Goal: Task Accomplishment & Management: Manage account settings

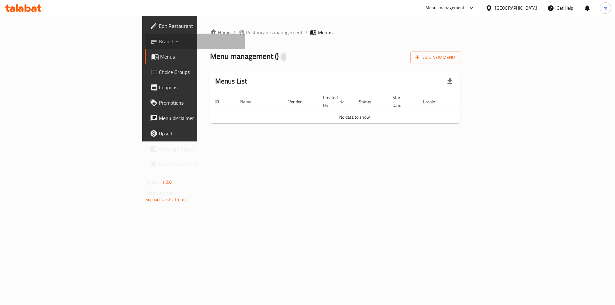
click at [159, 42] on span "Branches" at bounding box center [199, 41] width 81 height 8
click at [455, 56] on span "Add New Menu" at bounding box center [434, 57] width 39 height 8
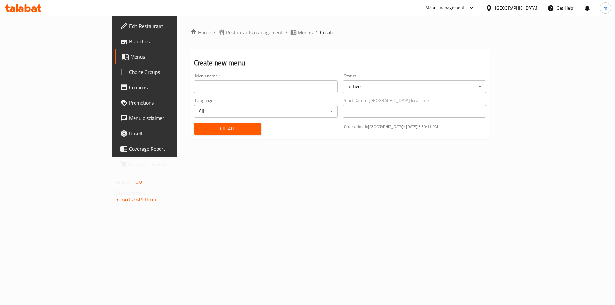
click at [194, 86] on input "text" at bounding box center [265, 86] width 143 height 13
type input "[DATE]"
click at [190, 136] on div "Create" at bounding box center [227, 129] width 75 height 20
click at [199, 131] on span "Create" at bounding box center [227, 129] width 57 height 8
click at [130, 57] on span "Menus" at bounding box center [170, 57] width 80 height 8
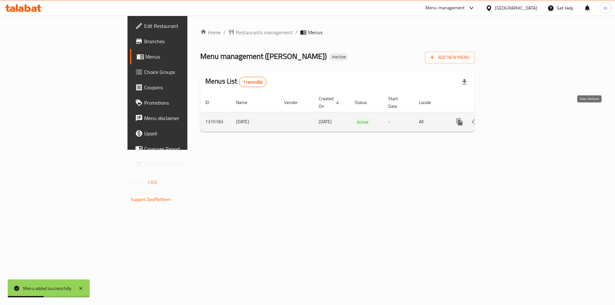
click at [509, 118] on icon "enhanced table" at bounding box center [506, 122] width 8 height 8
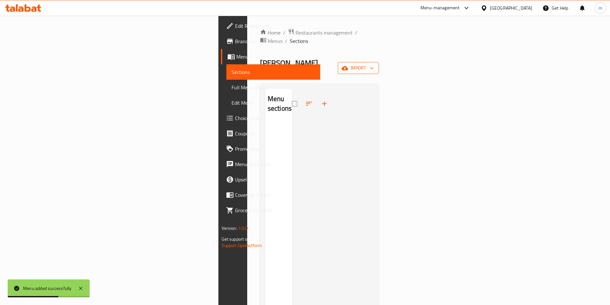
click at [374, 64] on span "import" at bounding box center [358, 68] width 31 height 8
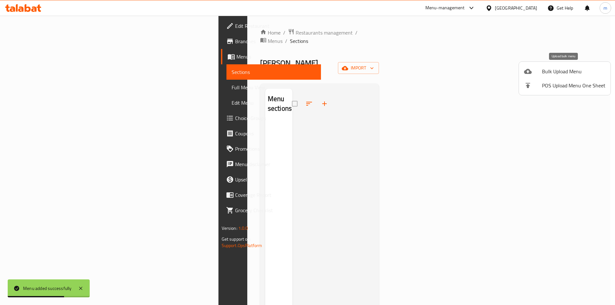
click at [552, 73] on span "Bulk Upload Menu" at bounding box center [573, 72] width 63 height 8
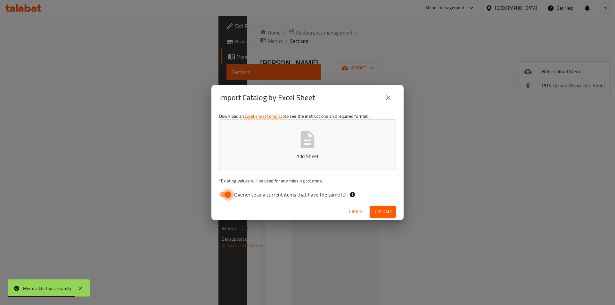
drag, startPoint x: 224, startPoint y: 191, endPoint x: 241, endPoint y: 186, distance: 17.1
click at [224, 191] on input "Overwrite any current items that have the same ID." at bounding box center [228, 195] width 36 height 12
checkbox input "false"
click at [283, 155] on p "Add Sheet" at bounding box center [307, 156] width 157 height 8
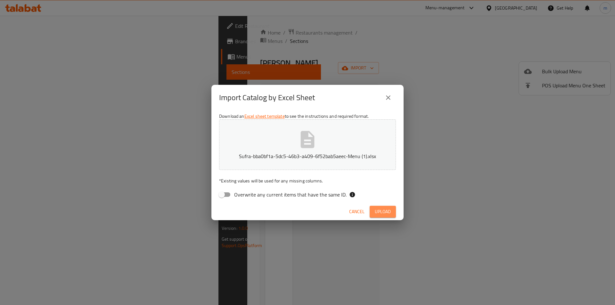
click at [383, 211] on span "Upload" at bounding box center [383, 212] width 16 height 8
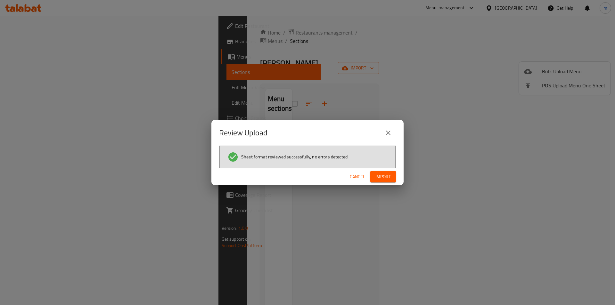
click at [385, 174] on span "Import" at bounding box center [382, 177] width 15 height 8
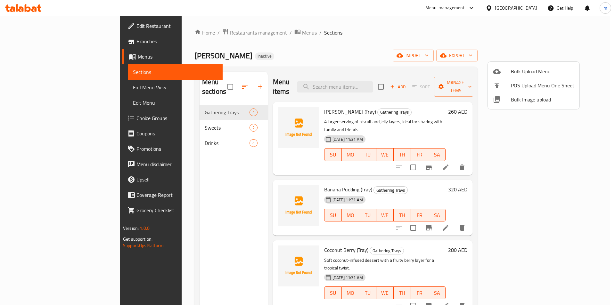
click at [35, 89] on div at bounding box center [307, 152] width 615 height 305
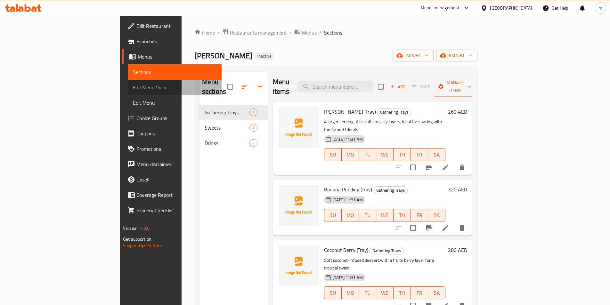
click at [133, 88] on span "Full Menu View" at bounding box center [175, 88] width 84 height 8
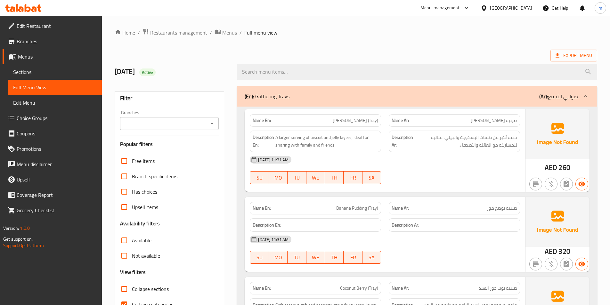
scroll to position [128, 0]
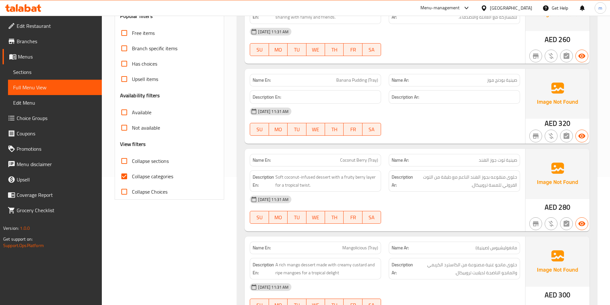
click at [153, 179] on span "Collapse categories" at bounding box center [152, 177] width 41 height 8
click at [132, 179] on input "Collapse categories" at bounding box center [124, 176] width 15 height 15
checkbox input "false"
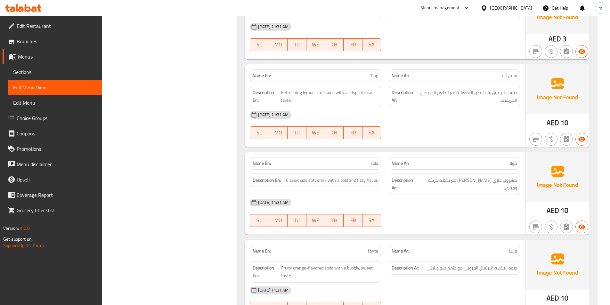
scroll to position [751, 0]
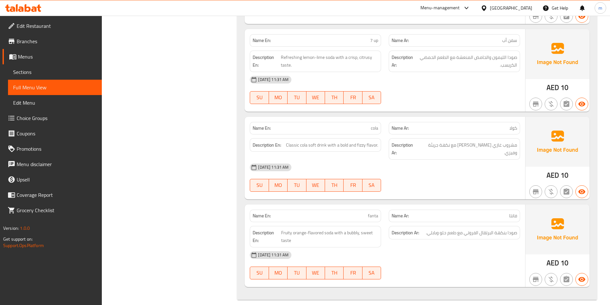
click at [455, 252] on div "[DATE] 11:31 AM" at bounding box center [385, 254] width 278 height 15
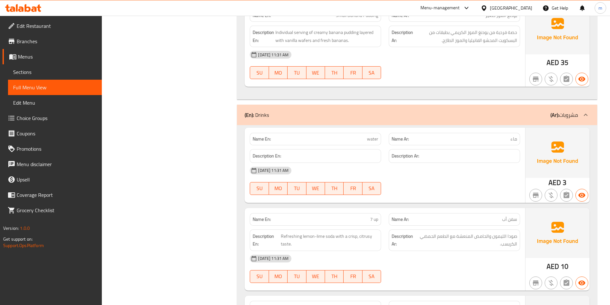
scroll to position [571, 0]
click at [361, 235] on span "Refreshing lemon-lime soda with a crisp, citrusy taste." at bounding box center [329, 241] width 97 height 16
copy span "citrusy"
click at [420, 226] on div "Description Ar: صودا الليمون والحامض المنعشة مع الطعم الحمضي الكريسب." at bounding box center [454, 240] width 139 height 29
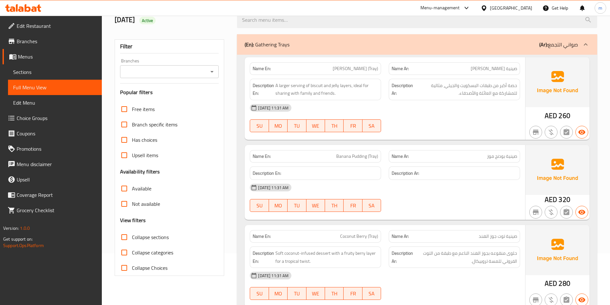
scroll to position [0, 0]
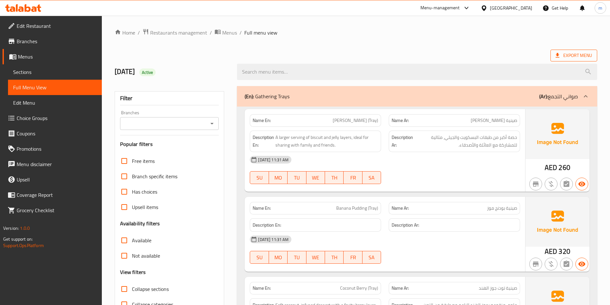
click at [558, 53] on icon at bounding box center [557, 55] width 4 height 4
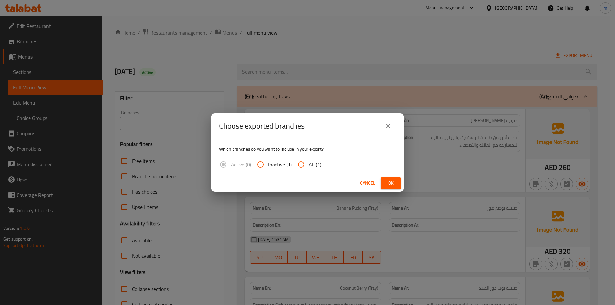
click at [303, 166] on input "All (1)" at bounding box center [300, 164] width 15 height 15
radio input "true"
click at [387, 185] on span "Ok" at bounding box center [390, 183] width 10 height 8
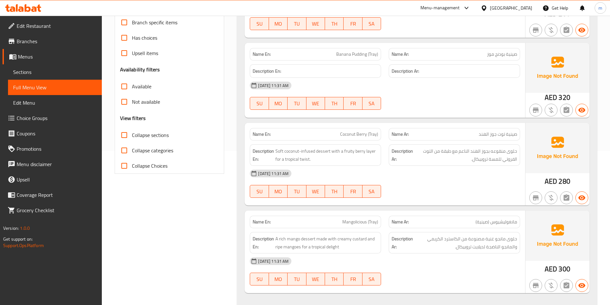
scroll to position [142, 0]
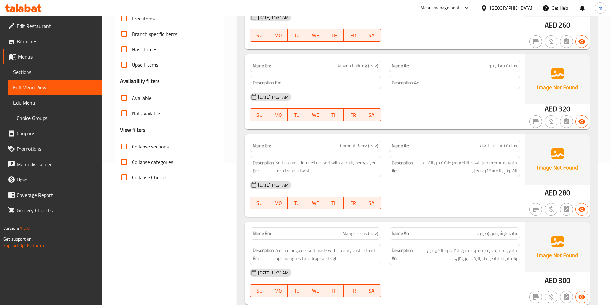
click at [375, 146] on span "Coconut Berry (Tray)" at bounding box center [359, 145] width 38 height 7
click at [375, 147] on span "Coconut Berry (Tray)" at bounding box center [359, 145] width 38 height 7
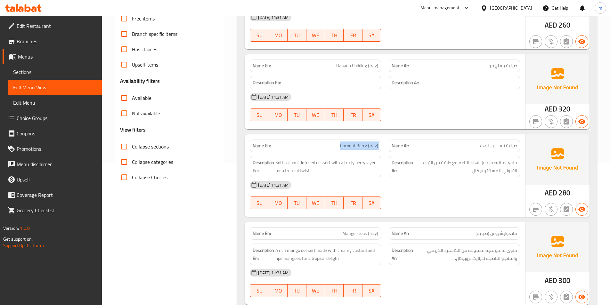
click at [374, 149] on span "Coconut Berry (Tray)" at bounding box center [359, 145] width 38 height 7
click at [373, 148] on span "Coconut Berry (Tray)" at bounding box center [359, 145] width 38 height 7
click at [378, 152] on div "Name En: Coconut Berry (Tray)" at bounding box center [315, 146] width 131 height 12
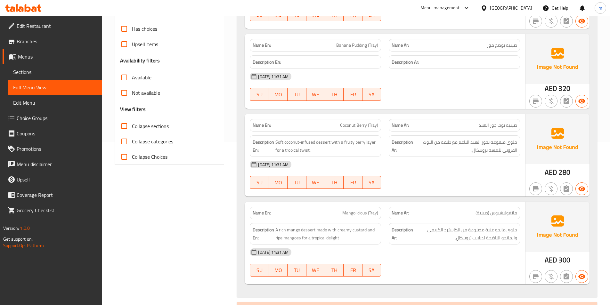
scroll to position [174, 0]
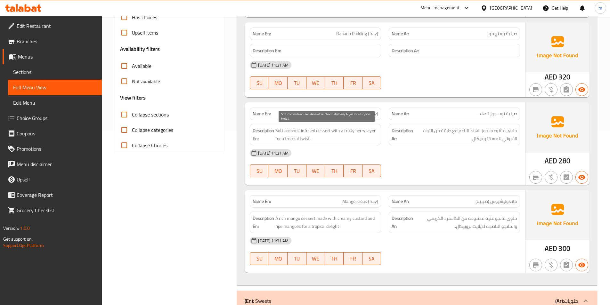
click at [308, 132] on span "Soft coconut-infused dessert with a fruity berry layer for a tropical twist." at bounding box center [326, 135] width 103 height 16
drag, startPoint x: 511, startPoint y: 168, endPoint x: 496, endPoint y: 146, distance: 26.7
click at [501, 169] on div "07-09-2025 11:31 AM SU MO TU WE TH FR SA" at bounding box center [385, 163] width 278 height 36
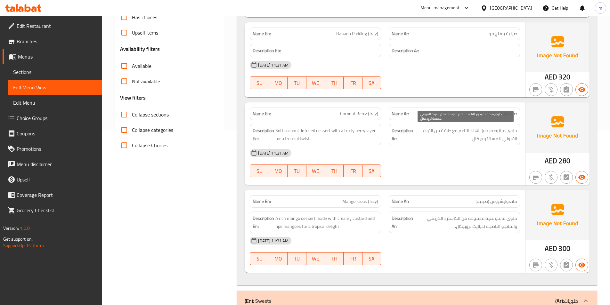
click at [498, 131] on span "حلوى منقوعه بجوز الهند الناعم مع طبقة من التوت الفروتي للمسة تروبيكال." at bounding box center [465, 135] width 103 height 16
drag, startPoint x: 459, startPoint y: 127, endPoint x: 454, endPoint y: 126, distance: 4.6
click at [457, 126] on div "Description Ar: حلوى منقوعه بجوز الهند الناعم مع طبقة من التوت الفروتي للمسة تر…" at bounding box center [454, 134] width 131 height 21
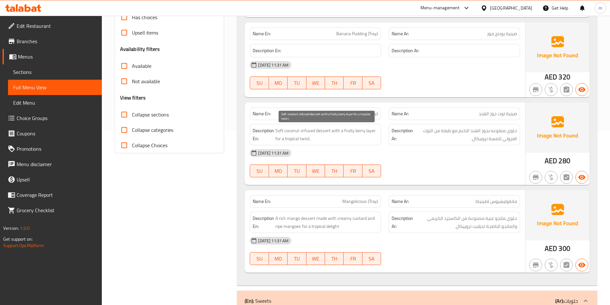
click at [302, 132] on span "Soft coconut-infused dessert with a fruity berry layer for a tropical twist." at bounding box center [326, 135] width 103 height 16
copy span "infused"
click at [496, 76] on div "07-09-2025 11:31 AM SU MO TU WE TH FR SA" at bounding box center [385, 75] width 278 height 36
click at [308, 130] on span "Soft coconut-infused dessert with a fruity berry layer for a tropical twist." at bounding box center [326, 135] width 103 height 16
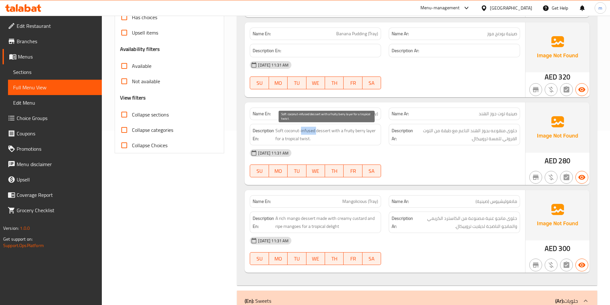
click at [308, 130] on span "Soft coconut-infused dessert with a fruity berry layer for a tropical twist." at bounding box center [326, 135] width 103 height 16
click at [327, 135] on span "Soft coconut-infused dessert with a fruity berry layer for a tropical twist." at bounding box center [326, 135] width 103 height 16
drag, startPoint x: 336, startPoint y: 133, endPoint x: 324, endPoint y: 139, distance: 14.0
click at [324, 139] on span "Soft coconut-infused dessert with a fruity berry layer for a tropical twist." at bounding box center [326, 135] width 103 height 16
click at [306, 133] on span "Soft coconut-infused dessert with a fruity berry layer for a tropical twist." at bounding box center [326, 135] width 103 height 16
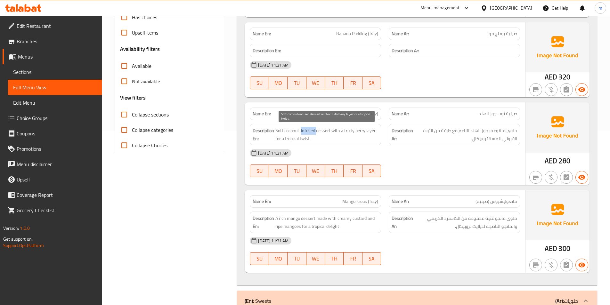
click at [306, 133] on span "Soft coconut-infused dessert with a fruity berry layer for a tropical twist." at bounding box center [326, 135] width 103 height 16
copy span "infused"
click at [314, 131] on span "Soft coconut-infused dessert with a fruity berry layer for a tropical twist." at bounding box center [326, 135] width 103 height 16
click at [310, 130] on span "Soft coconut-infused dessert with a fruity berry layer for a tropical twist." at bounding box center [326, 135] width 103 height 16
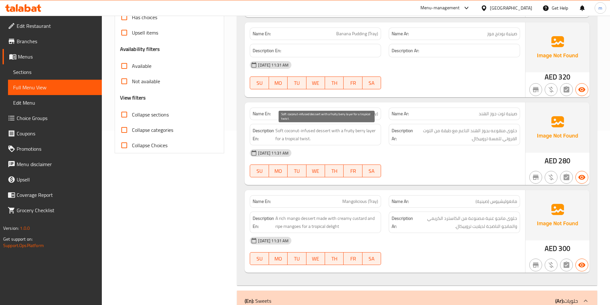
click at [322, 133] on span "Soft coconut-infused dessert with a fruity berry layer for a tropical twist." at bounding box center [326, 135] width 103 height 16
drag, startPoint x: 306, startPoint y: 139, endPoint x: 294, endPoint y: 139, distance: 11.8
click at [269, 139] on h6 "Description En: Soft coconut-infused dessert with a fruity berry layer for a tr…" at bounding box center [315, 135] width 125 height 16
click at [311, 139] on span "Soft coconut-infused dessert with a fruity berry layer for a tropical twist." at bounding box center [326, 135] width 103 height 16
drag, startPoint x: 322, startPoint y: 139, endPoint x: 283, endPoint y: 125, distance: 41.3
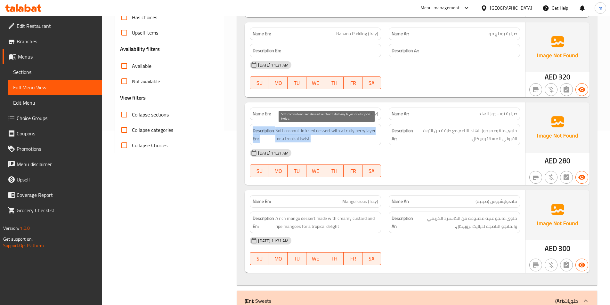
click at [250, 124] on div "Description En: Soft coconut-infused dessert with a fruity berry layer for a tr…" at bounding box center [315, 134] width 139 height 29
click at [329, 131] on span "Soft coconut-infused dessert with a fruity berry layer for a tropical twist." at bounding box center [326, 135] width 103 height 16
click at [307, 141] on span "Soft coconut-infused dessert with a fruity berry layer for a tropical twist." at bounding box center [326, 135] width 103 height 16
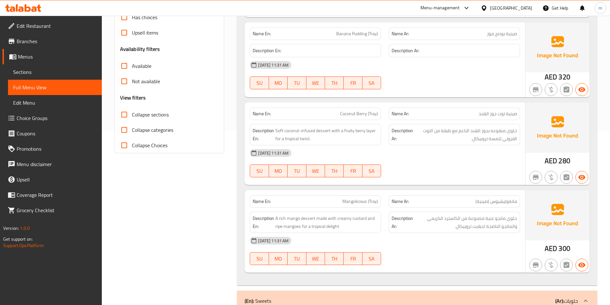
click at [327, 145] on div "[DATE] 11:31 AM" at bounding box center [385, 152] width 278 height 15
click at [496, 139] on span "حلوى منقوعه بجوز الهند الناعم مع طبقة من التوت الفروتي للمسة تروبيكال." at bounding box center [465, 135] width 103 height 16
click at [496, 149] on div "[DATE] 11:31 AM" at bounding box center [385, 152] width 278 height 15
click at [494, 138] on span "حلوى منقوعه بجوز الهند الناعم مع طبقة من التوت الفروتي للمسة تروبيكال." at bounding box center [465, 135] width 103 height 16
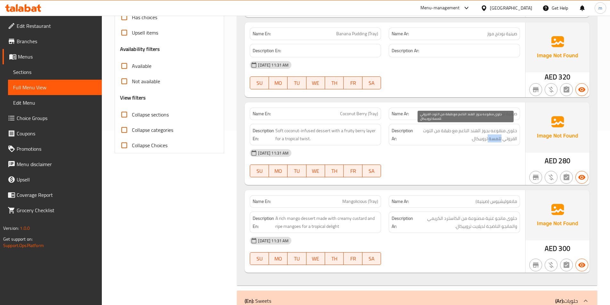
click at [494, 138] on span "حلوى منقوعه بجوز الهند الناعم مع طبقة من التوت الفروتي للمسة تروبيكال." at bounding box center [465, 135] width 103 height 16
click at [497, 144] on div "Description Ar: حلوى منقوعه بجوز الهند الناعم مع طبقة من التوت الفروتي للمسة تر…" at bounding box center [454, 134] width 131 height 21
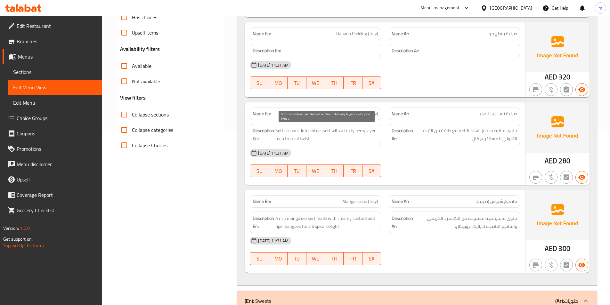
click at [304, 141] on span "Soft coconut-infused dessert with a fruity berry layer for a tropical twist." at bounding box center [326, 135] width 103 height 16
drag, startPoint x: 304, startPoint y: 141, endPoint x: 312, endPoint y: 141, distance: 8.0
click at [307, 141] on span "Soft coconut-infused dessert with a fruity berry layer for a tropical twist." at bounding box center [326, 135] width 103 height 16
click at [463, 163] on div "07-09-2025 11:31 AM SU MO TU WE TH FR SA" at bounding box center [385, 163] width 278 height 36
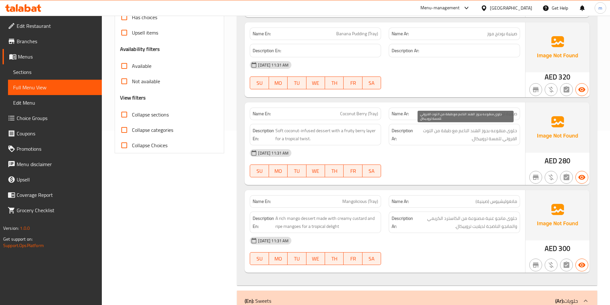
drag, startPoint x: 495, startPoint y: 133, endPoint x: 496, endPoint y: 153, distance: 19.9
click at [496, 153] on div "Name En: Coconut Berry (Tray) Name Ar: صينية توت جوز الهند Description En: Soft…" at bounding box center [385, 143] width 280 height 83
click at [496, 153] on div "[DATE] 11:31 AM" at bounding box center [385, 152] width 278 height 15
drag, startPoint x: 437, startPoint y: 130, endPoint x: 484, endPoint y: 159, distance: 55.3
click at [484, 159] on div "Name En: Coconut Berry (Tray) Name Ar: صينية توت جوز الهند Description En: Soft…" at bounding box center [385, 143] width 280 height 83
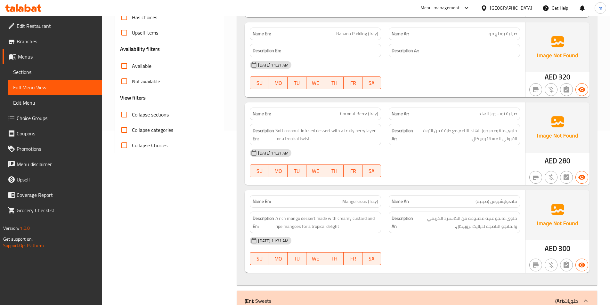
click at [484, 159] on div "[DATE] 11:31 AM" at bounding box center [385, 152] width 278 height 15
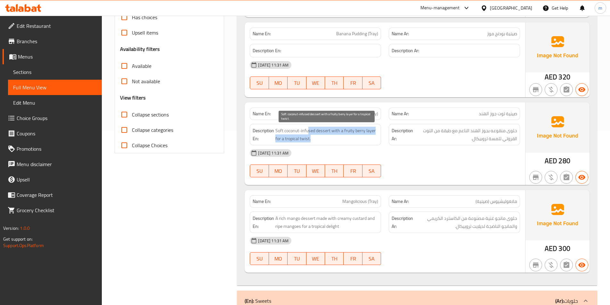
drag, startPoint x: 323, startPoint y: 139, endPoint x: 310, endPoint y: 122, distance: 22.1
click at [309, 122] on div "Description En: Soft coconut-infused dessert with a fruity berry layer for a tr…" at bounding box center [315, 134] width 139 height 29
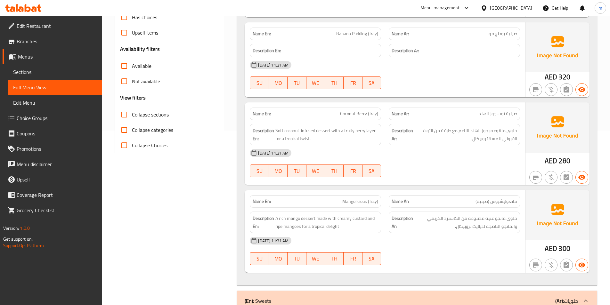
click at [341, 113] on span "Coconut Berry (Tray)" at bounding box center [359, 113] width 38 height 7
copy span "Coconut Berry (Tray)"
click at [416, 154] on div "[DATE] 11:31 AM" at bounding box center [385, 152] width 278 height 15
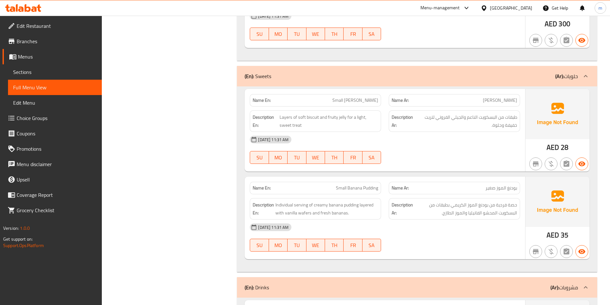
scroll to position [431, 0]
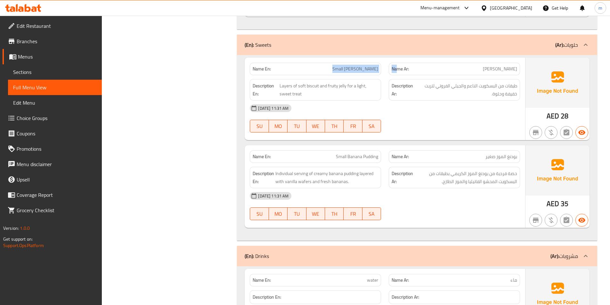
click at [395, 73] on div "Name En: Small Jelly Baskoot Name Ar: باسكوت جيلي صغير" at bounding box center [385, 69] width 278 height 20
click at [379, 70] on div "Name En: Small Jelly Baskoot" at bounding box center [315, 69] width 131 height 12
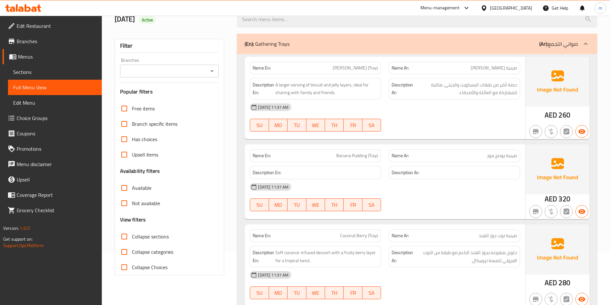
scroll to position [0, 0]
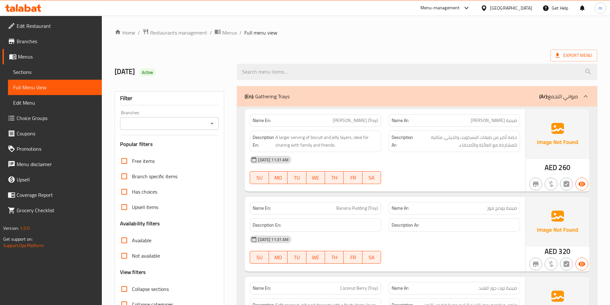
click at [47, 76] on span "Sections" at bounding box center [55, 72] width 84 height 8
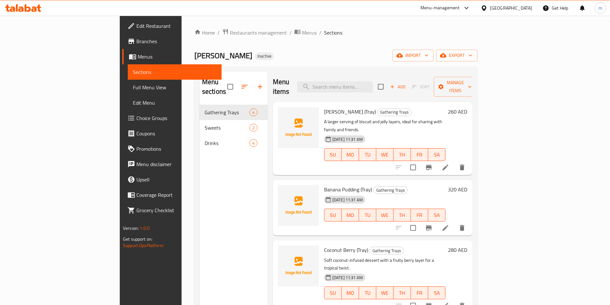
click at [454, 222] on li at bounding box center [445, 228] width 18 height 12
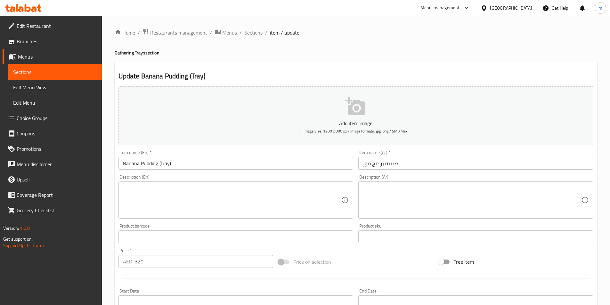
click at [255, 191] on textarea at bounding box center [232, 200] width 218 height 30
click at [160, 201] on textarea at bounding box center [232, 200] width 218 height 30
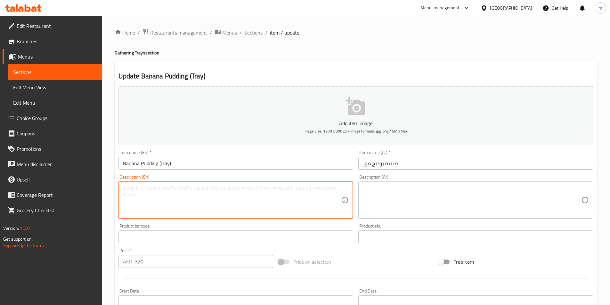
paste textarea "Creamy layers of banana pudding with fresh bananas, vanilla wafers, and whipped…"
click at [233, 188] on textarea "Creamy layers of banana pudding with fresh bananas, vanilla wafers, and whipped…" at bounding box center [232, 200] width 218 height 30
type textarea "Creamy layers of banana pudding with fresh bananas, vanilla wafers, and whipped…"
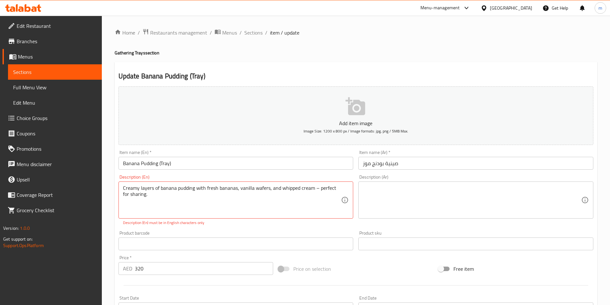
click at [450, 200] on textarea at bounding box center [472, 200] width 218 height 30
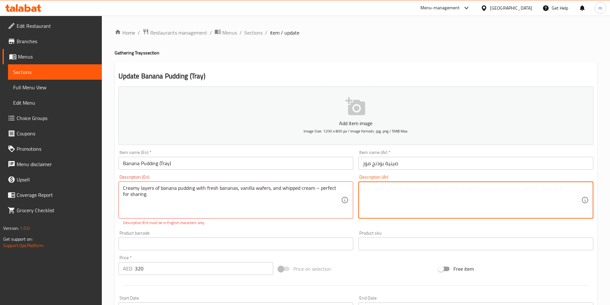
paste textarea "طبقات كريمة من بودنغ الموز مع الموز الطازج ورقائق الفانيليا والكريمة المخفوقة -…"
click at [468, 191] on textarea "طبقات كريمة من بودنغ الموز مع الموز الطازج ورقائق الفانيليا والكريمة المخفوقة -…" at bounding box center [472, 200] width 218 height 30
click at [380, 188] on textarea "طبقات كريمة من بودنغ الموز مع الموز الطازج وبسكويت محشو فانيليا وكريمة مخفوقة -…" at bounding box center [472, 200] width 218 height 30
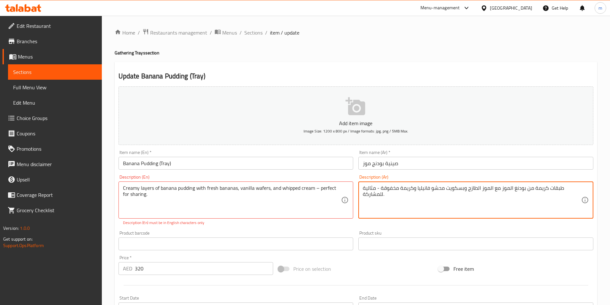
click at [380, 188] on textarea "طبقات كريمة من بودنغ الموز مع الموز الطازج وبسكويت محشو فانيليا وكريمة مخفوقة -…" at bounding box center [472, 200] width 218 height 30
click at [443, 204] on textarea "طبقات كريمة من بودنغ الموز مع الموز الطازج وبسكويت محشو فانيليا وكريمة مخفوقة -…" at bounding box center [472, 200] width 218 height 30
click at [556, 192] on textarea "طبقات كريمة من بودنغ الموز مع الموز الطازج وبسكويت محشو فانيليا وكريمة مخفوقة -…" at bounding box center [472, 200] width 218 height 30
click at [529, 187] on textarea "طبقات كريمي من بودنغ الموز مع الموز الطازج وبسكويت محشو فانيليا وكريمة مخفوقة -…" at bounding box center [472, 200] width 218 height 30
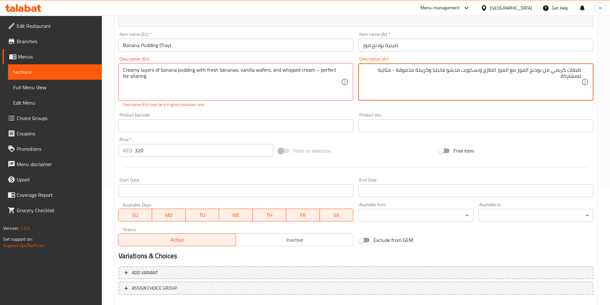
scroll to position [154, 0]
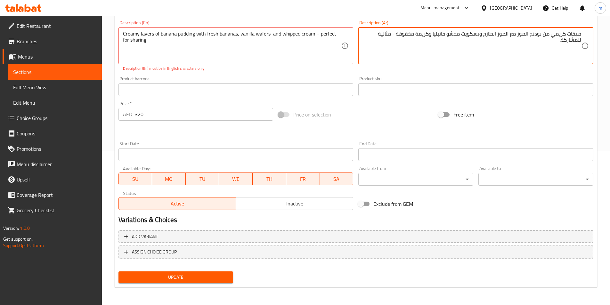
type textarea "طبقات كريمي من بودنج الموز مع الموز الطازج وبسكويت محشو فانيليا وكريمة مخفوقة -…"
click at [214, 274] on span "Update" at bounding box center [176, 277] width 105 height 8
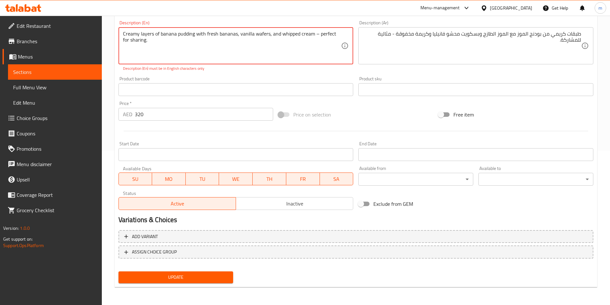
click at [315, 33] on textarea "Creamy layers of banana pudding with fresh bananas, vanilla wafers, and whipped…" at bounding box center [232, 46] width 218 height 30
click at [317, 36] on textarea "Creamy layers of banana pudding with fresh bananas, vanilla wafers, and whipped…" at bounding box center [232, 46] width 218 height 30
click at [316, 35] on textarea "Creamy layers of banana pudding with fresh bananas, vanilla wafers, and whipped…" at bounding box center [232, 46] width 218 height 30
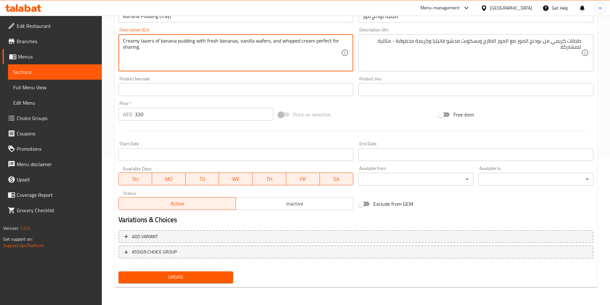
scroll to position [147, 0]
type textarea "Creamy layers of banana pudding with fresh bananas, vanilla wafers, and whipped…"
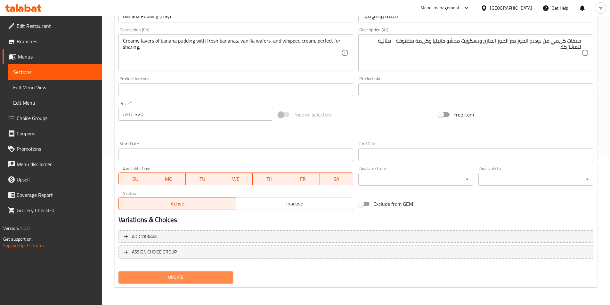
click at [175, 271] on button "Update" at bounding box center [175, 277] width 115 height 12
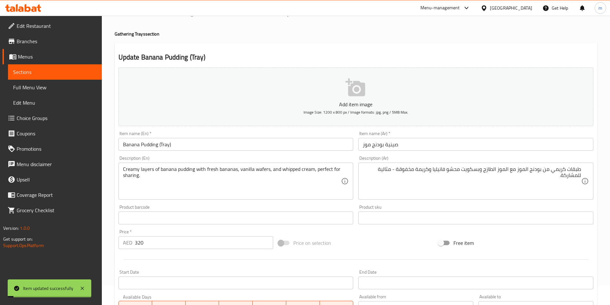
scroll to position [0, 0]
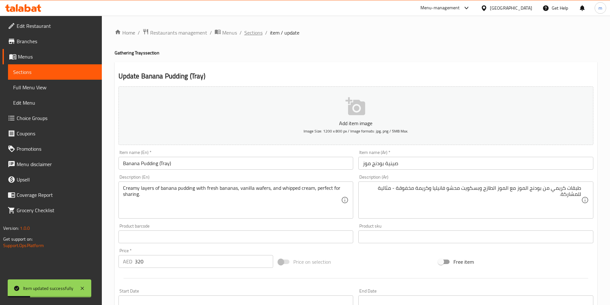
click at [249, 33] on span "Sections" at bounding box center [253, 33] width 18 height 8
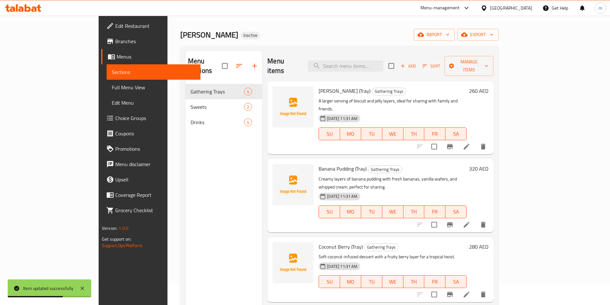
scroll to position [32, 0]
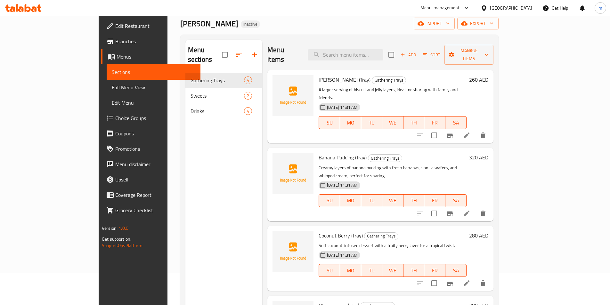
click at [195, 191] on div "Menu sections Gathering Trays 4 Sweets 2 Drinks 4" at bounding box center [223, 192] width 77 height 305
click at [470, 279] on icon at bounding box center [467, 283] width 8 height 8
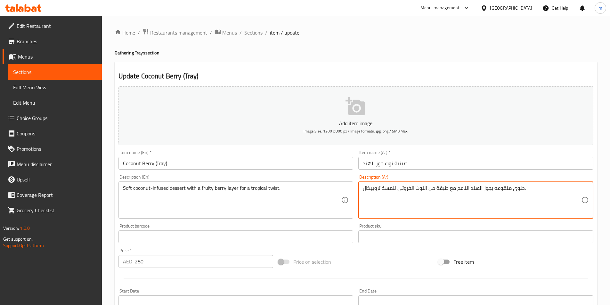
click at [386, 191] on textarea "حلوى منقوعه بجوز الهند الناعم مع طبقة من التوت الفروتي للمسة تروبيكال." at bounding box center [472, 200] width 218 height 30
click at [391, 187] on textarea "حلوى منقوعه بجوز الهند الناعم مع طبقة من التوت الفروتي للمسة تروبيكال." at bounding box center [472, 200] width 218 height 30
click at [506, 193] on textarea "حلوى منقوعه بجوز الهند الناعم مع طبقة من التوت الفروتي لتويست التروبيكال." at bounding box center [472, 200] width 218 height 30
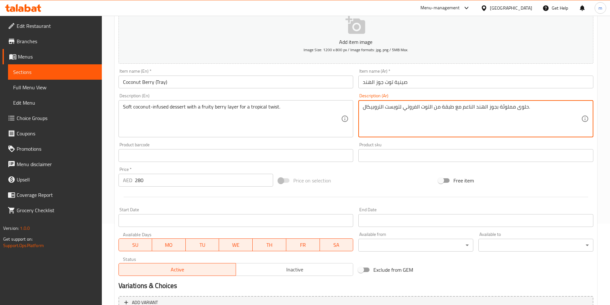
scroll to position [147, 0]
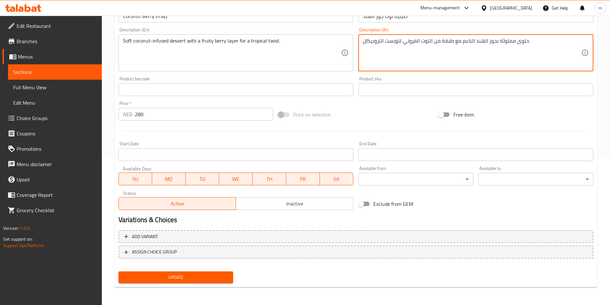
type textarea "حلوى مملوئة بجوز الهند الناعم مع طبقة من التوت الفروتي لتويست التروبيكال."
click at [210, 276] on span "Update" at bounding box center [176, 277] width 105 height 8
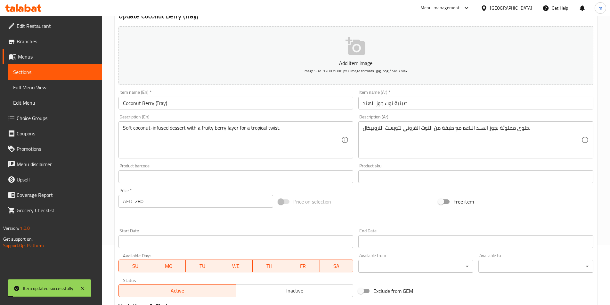
scroll to position [0, 0]
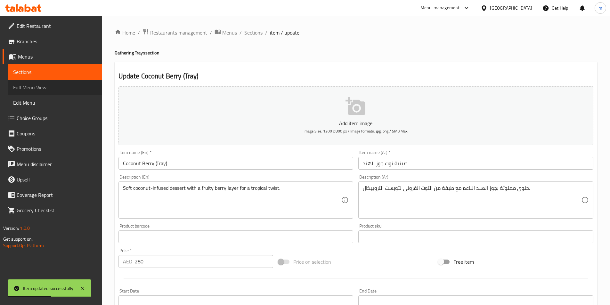
click at [34, 84] on span "Full Menu View" at bounding box center [55, 88] width 84 height 8
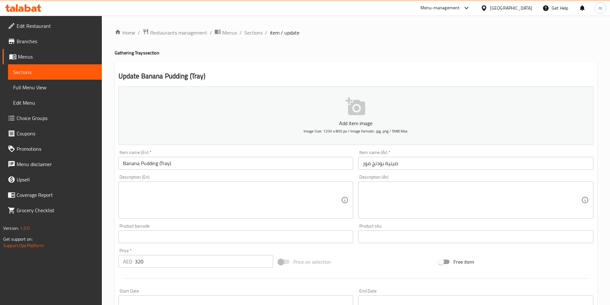
click at [36, 86] on span "Full Menu View" at bounding box center [55, 88] width 84 height 8
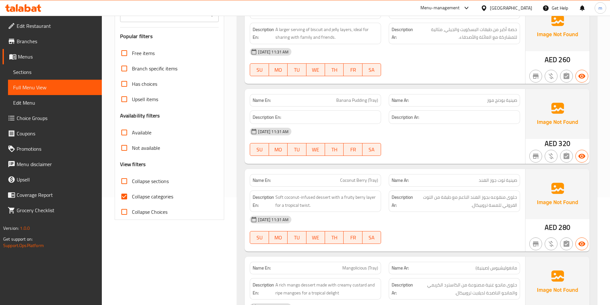
scroll to position [64, 0]
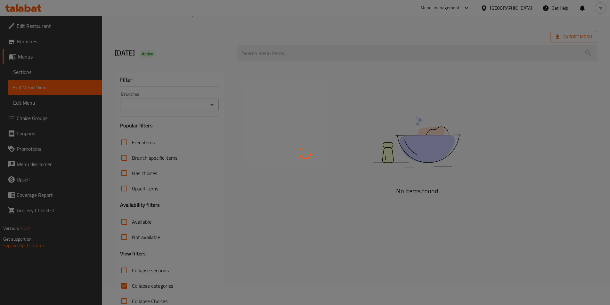
scroll to position [36, 0]
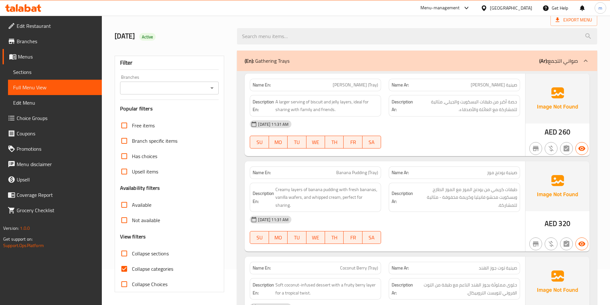
click at [150, 267] on span "Collapse categories" at bounding box center [152, 269] width 41 height 8
click at [132, 267] on input "Collapse categories" at bounding box center [124, 268] width 15 height 15
checkbox input "false"
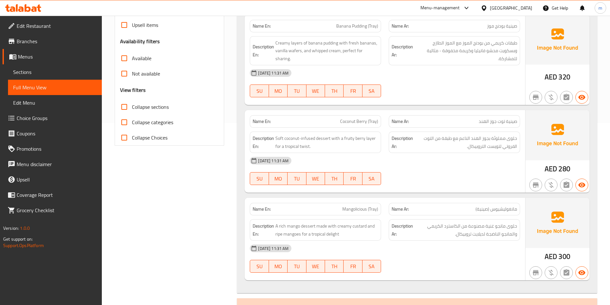
scroll to position [0, 0]
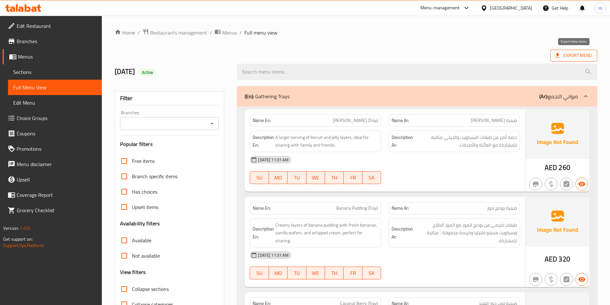
click at [567, 55] on span "Export Menu" at bounding box center [573, 56] width 36 height 8
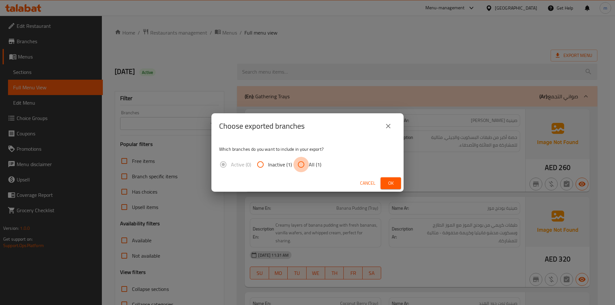
click at [302, 160] on input "All (1)" at bounding box center [300, 164] width 15 height 15
radio input "true"
click at [394, 186] on span "Ok" at bounding box center [390, 183] width 10 height 8
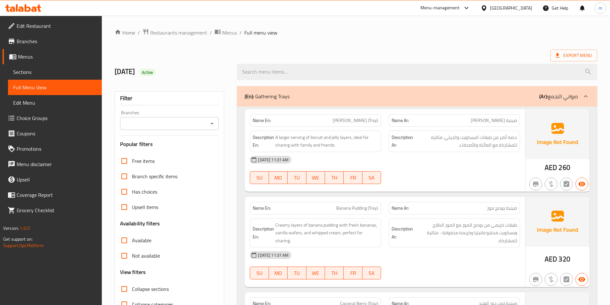
click at [30, 5] on icon at bounding box center [23, 8] width 36 height 8
